Goal: Check status: Check status

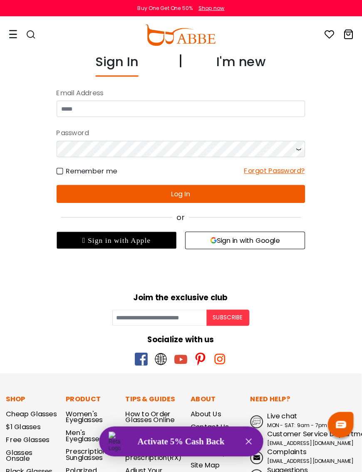
scroll to position [1, 0]
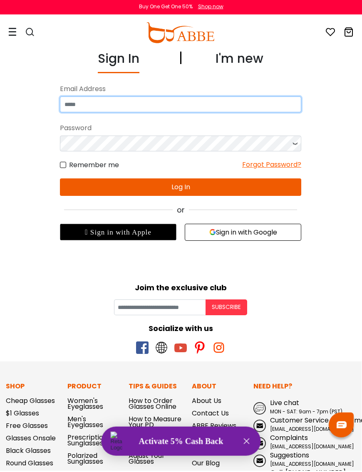
type input "**********"
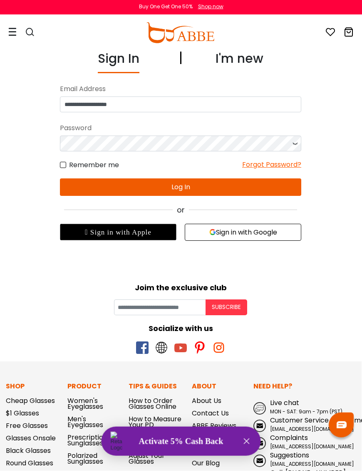
scroll to position [3, 0]
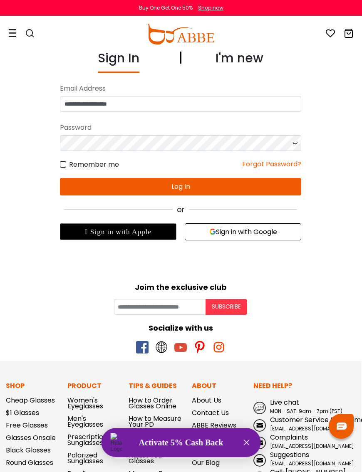
click at [181, 182] on button "Log In" at bounding box center [180, 186] width 241 height 17
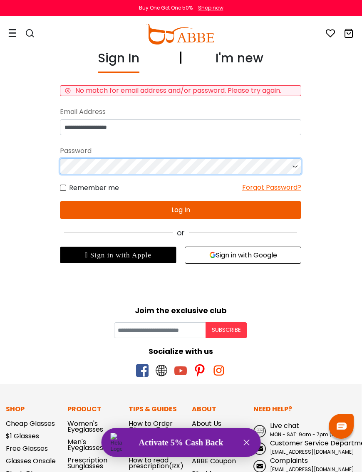
scroll to position [2, 0]
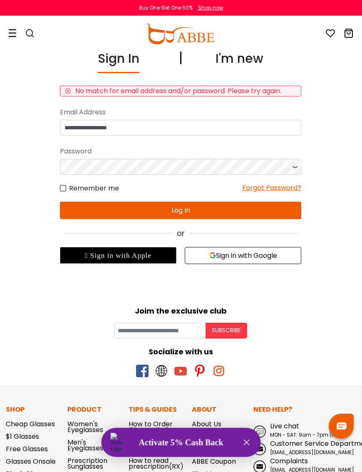
click at [297, 172] on icon at bounding box center [295, 167] width 8 height 16
click at [176, 210] on button "Log In" at bounding box center [180, 210] width 241 height 17
click at [179, 209] on button "Log In" at bounding box center [180, 210] width 241 height 17
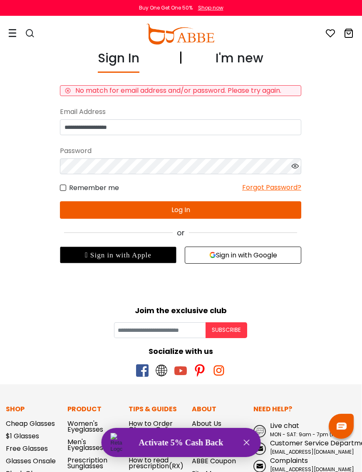
click at [114, 261] on div " Sign in with Apple" at bounding box center [118, 255] width 117 height 17
click at [115, 262] on div " Sign in with Apple" at bounding box center [118, 255] width 117 height 17
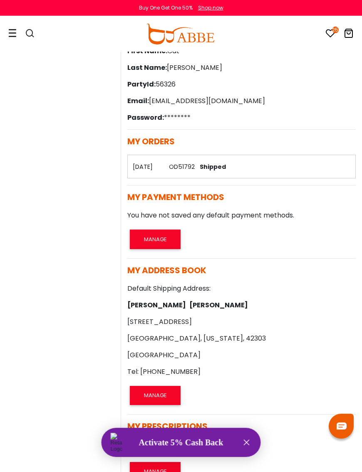
scroll to position [20, 0]
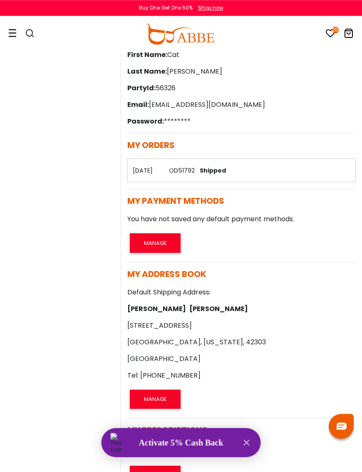
click at [211, 169] on span "Shipped" at bounding box center [211, 170] width 30 height 8
click at [162, 172] on th "02/08/2025" at bounding box center [145, 170] width 37 height 23
click at [161, 171] on th "02/08/2025" at bounding box center [145, 170] width 37 height 23
click at [216, 174] on span "Shipped" at bounding box center [211, 170] width 30 height 8
click at [236, 179] on td "OD51792 Shipped" at bounding box center [259, 170] width 191 height 23
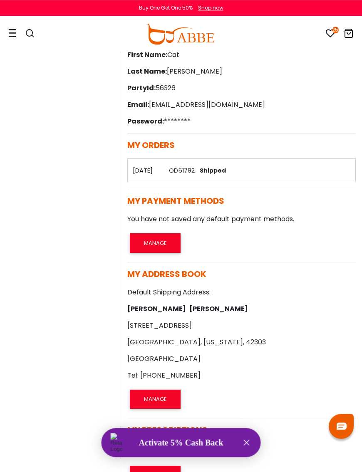
click at [226, 173] on span "Shipped" at bounding box center [211, 170] width 30 height 8
click at [195, 173] on link "OD51792" at bounding box center [182, 170] width 26 height 8
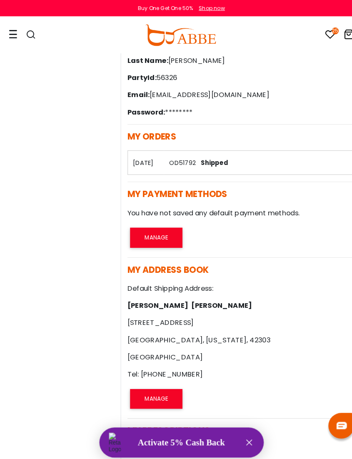
scroll to position [34, 0]
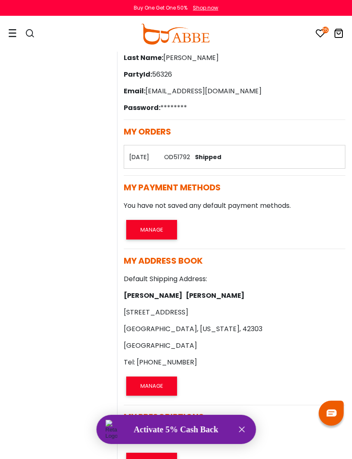
click at [190, 156] on link "OD51792" at bounding box center [177, 157] width 26 height 8
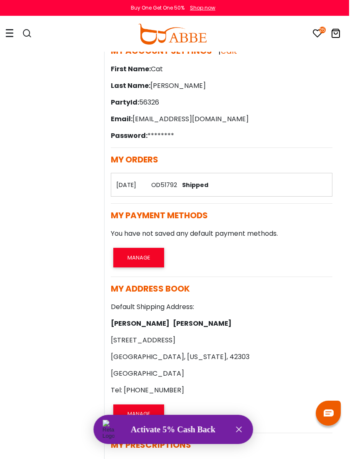
scroll to position [0, 10]
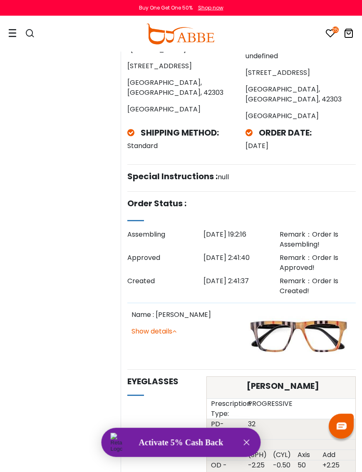
scroll to position [110, 0]
click at [302, 235] on div "Remark：Order Is Assembling!" at bounding box center [318, 239] width 76 height 20
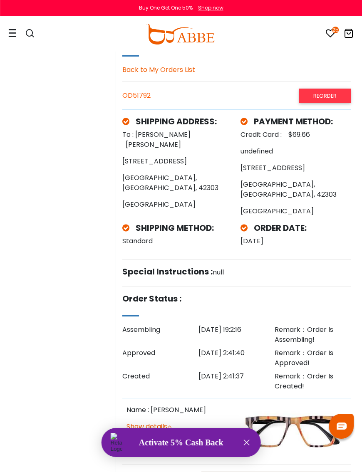
scroll to position [0, 5]
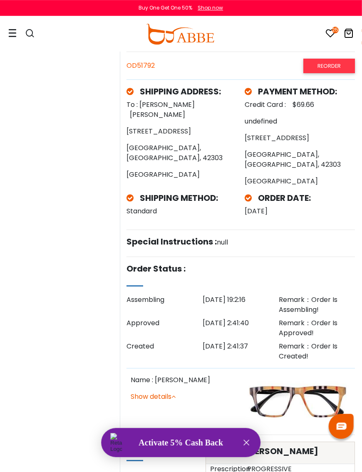
scroll to position [0, 1]
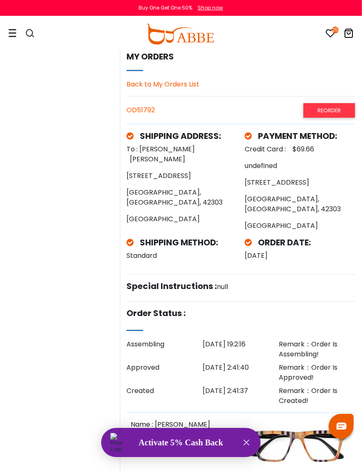
click at [9, 33] on icon at bounding box center [12, 33] width 8 height 9
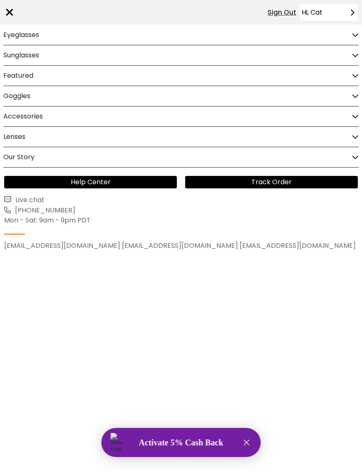
click at [268, 182] on link "Track Order" at bounding box center [271, 182] width 173 height 12
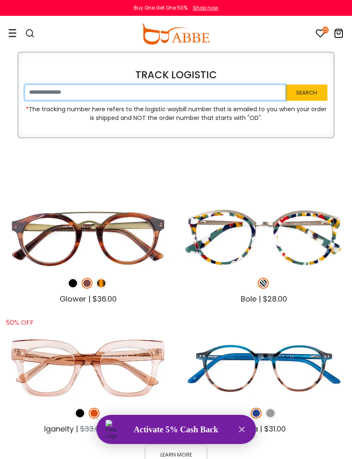
click at [39, 91] on input "text" at bounding box center [155, 92] width 261 height 16
paste input "**********"
type input "**********"
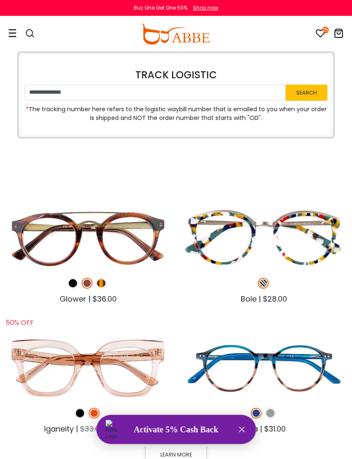
click at [302, 96] on button "Search" at bounding box center [306, 92] width 42 height 16
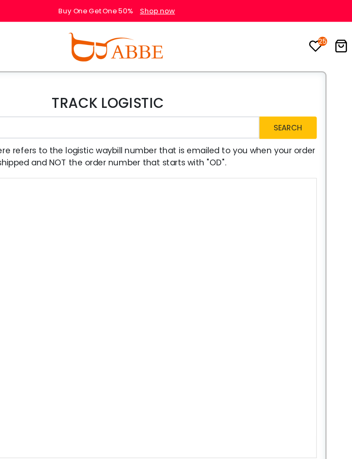
scroll to position [0, 10]
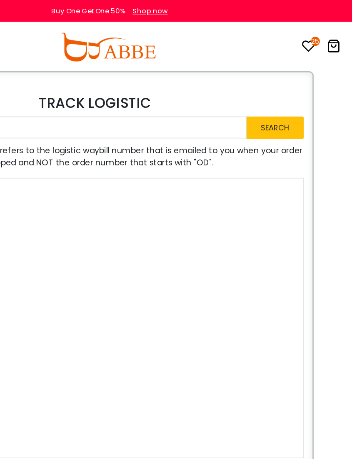
click at [275, 96] on button "Search" at bounding box center [296, 92] width 42 height 16
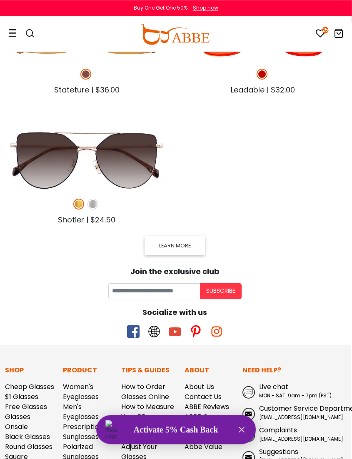
scroll to position [709, 1]
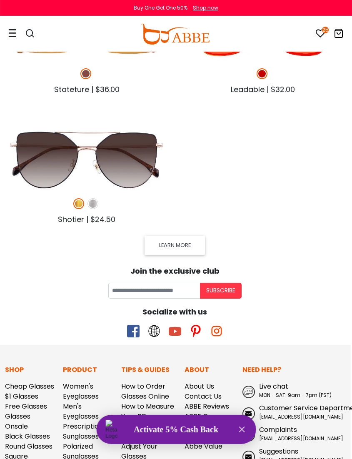
click at [43, 405] on link "Free Glasses" at bounding box center [26, 406] width 42 height 10
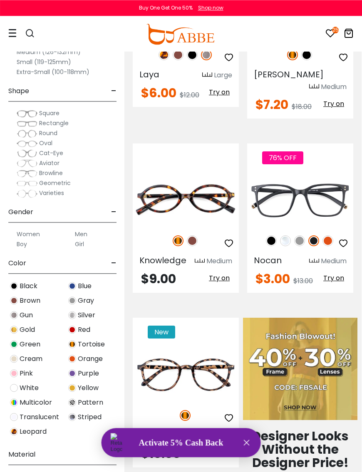
scroll to position [213, 0]
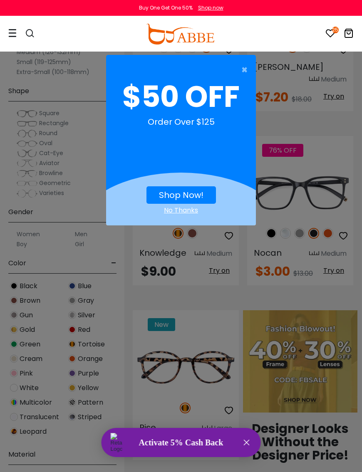
click at [246, 71] on span "×" at bounding box center [246, 70] width 10 height 17
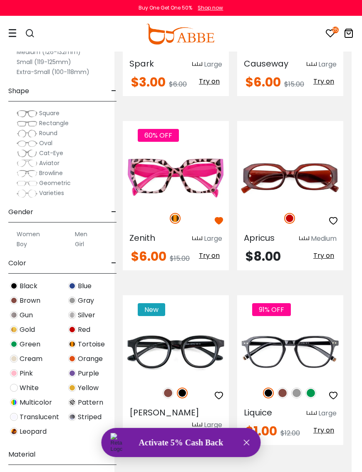
scroll to position [1277, 10]
click at [320, 251] on span "Try on" at bounding box center [323, 256] width 21 height 10
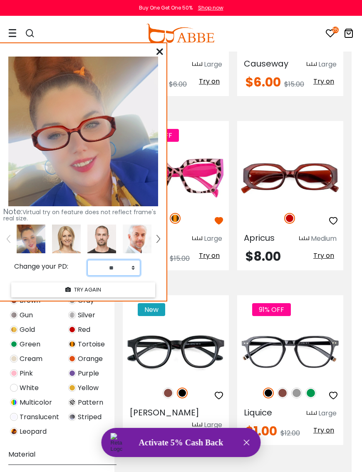
click at [136, 270] on select "** ** ** ** ** ** ** ** ** ** ** ** ** ** ** ** ** ** ** ** ** ** ** ** ** ** *…" at bounding box center [113, 268] width 53 height 16
select select "**"
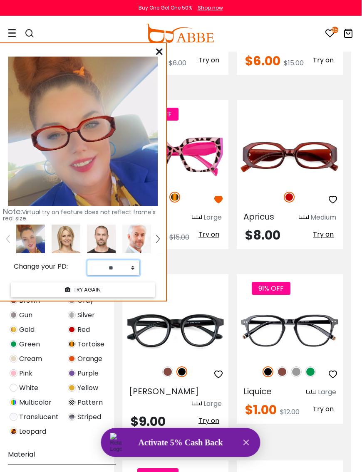
scroll to position [1300, 10]
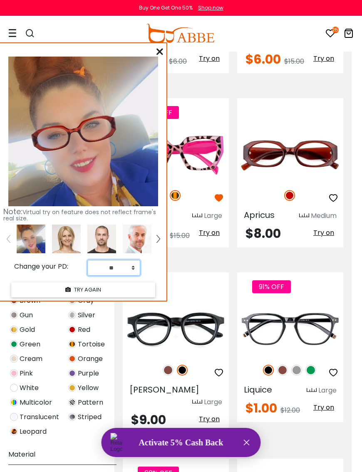
click at [75, 131] on img at bounding box center [74, 133] width 101 height 65
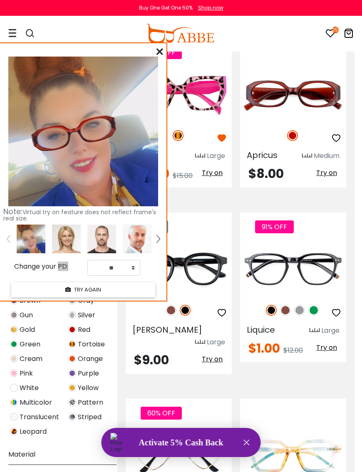
scroll to position [1364, 7]
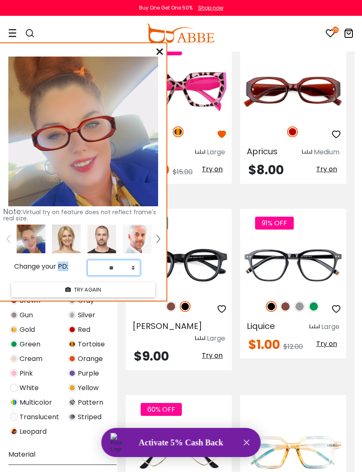
click at [88, 116] on img at bounding box center [74, 133] width 101 height 65
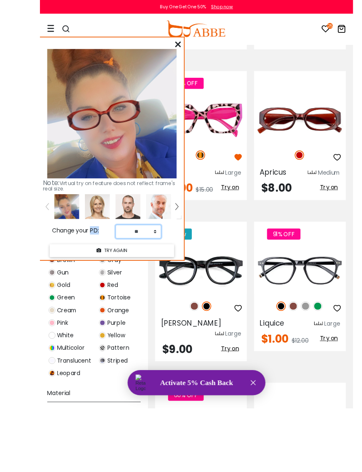
scroll to position [1362, 0]
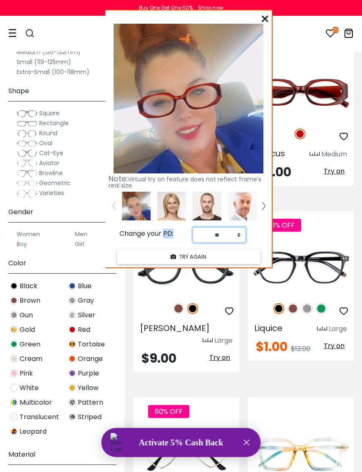
click at [157, 59] on img at bounding box center [189, 99] width 150 height 150
click at [265, 17] on icon at bounding box center [265, 18] width 7 height 7
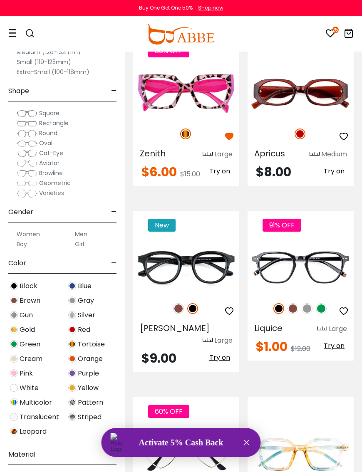
click at [340, 131] on icon "button" at bounding box center [344, 136] width 10 height 10
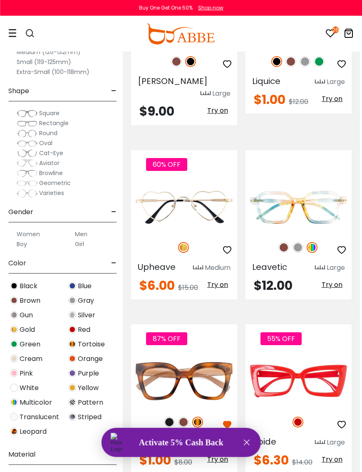
scroll to position [1615, 3]
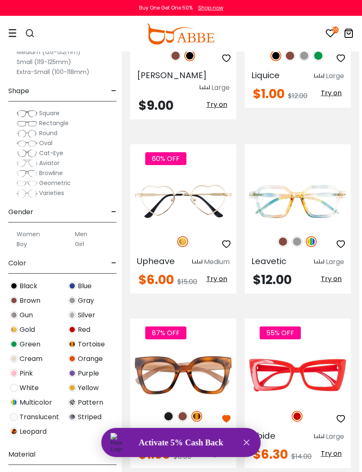
click at [281, 236] on img at bounding box center [283, 241] width 11 height 11
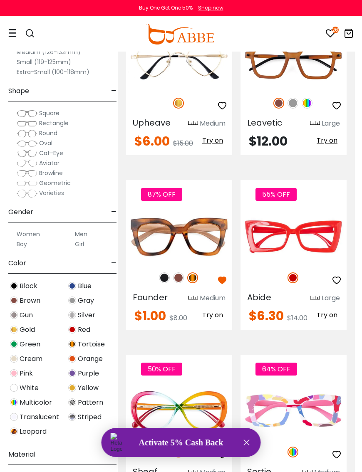
scroll to position [1757, 7]
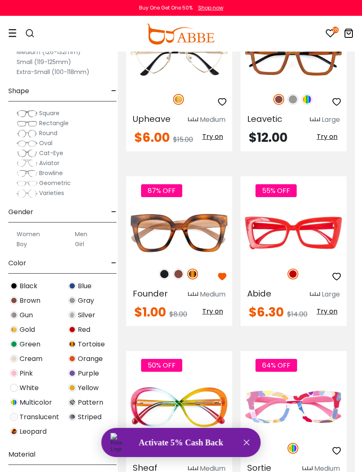
click at [183, 269] on img at bounding box center [178, 274] width 11 height 11
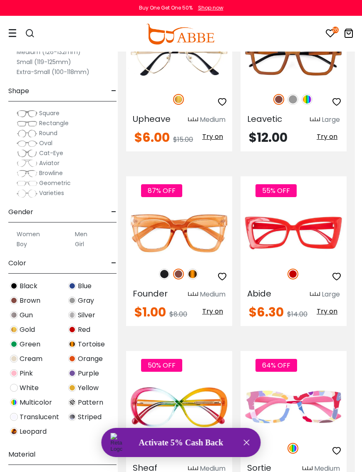
click at [170, 265] on div "87% OFF" at bounding box center [179, 273] width 106 height 17
click at [168, 269] on img at bounding box center [164, 274] width 11 height 11
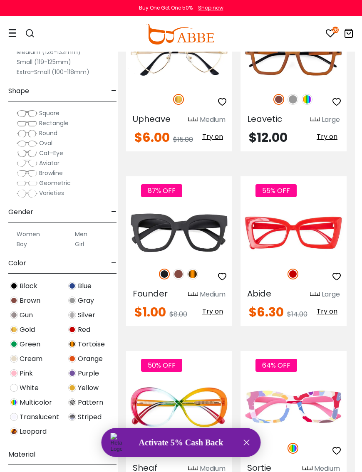
click at [197, 269] on img at bounding box center [192, 274] width 11 height 11
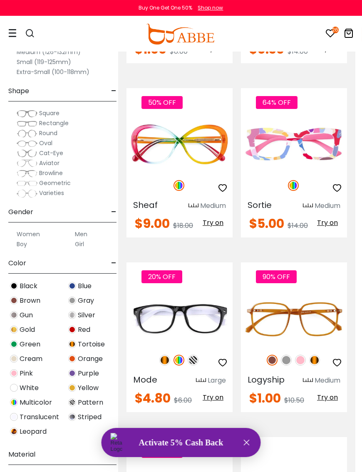
scroll to position [2020, 7]
click at [168, 355] on img at bounding box center [164, 360] width 11 height 11
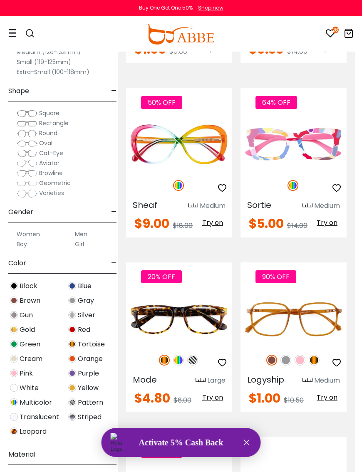
click at [180, 355] on img at bounding box center [178, 360] width 11 height 11
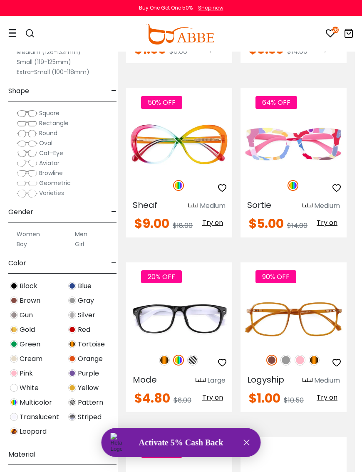
click at [196, 352] on div "20% OFF" at bounding box center [179, 360] width 106 height 17
click at [196, 355] on img at bounding box center [192, 360] width 11 height 11
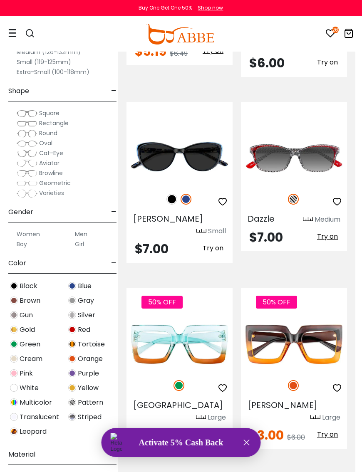
scroll to position [3036, 7]
